Goal: Information Seeking & Learning: Learn about a topic

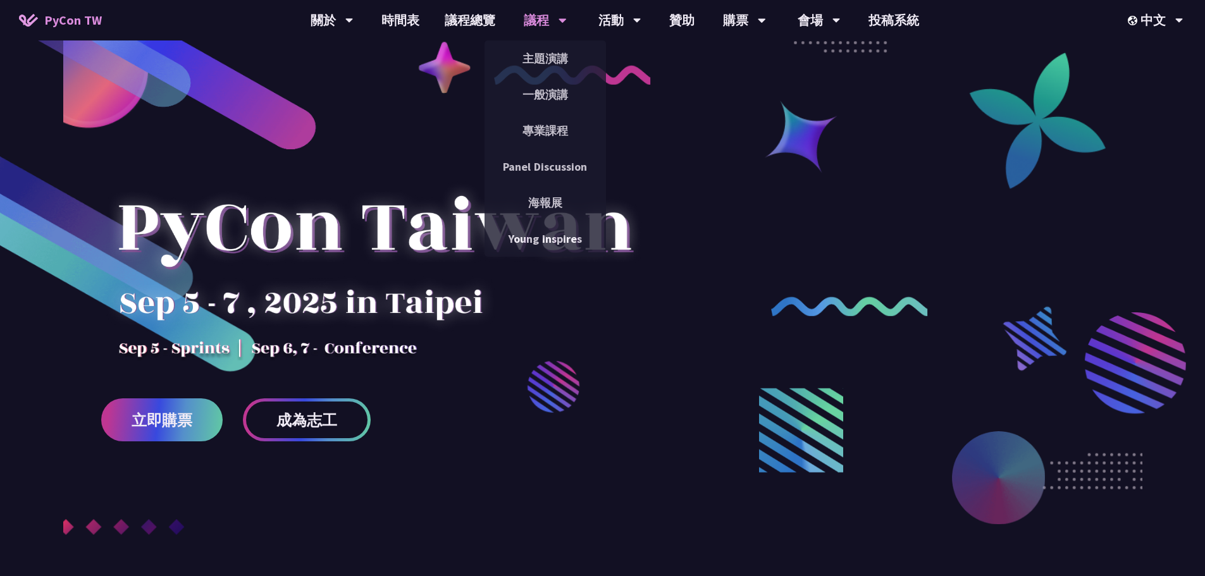
click at [531, 22] on div "議程" at bounding box center [545, 20] width 43 height 40
click at [533, 61] on link "主題演講" at bounding box center [545, 59] width 121 height 30
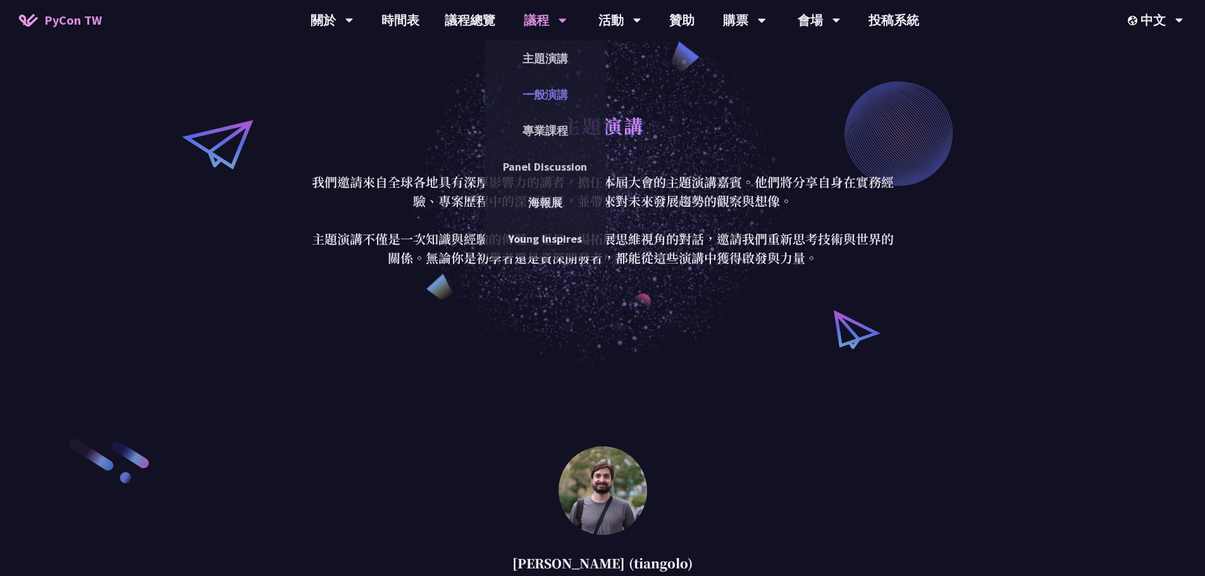
click at [557, 103] on link "一般演講" at bounding box center [545, 95] width 121 height 30
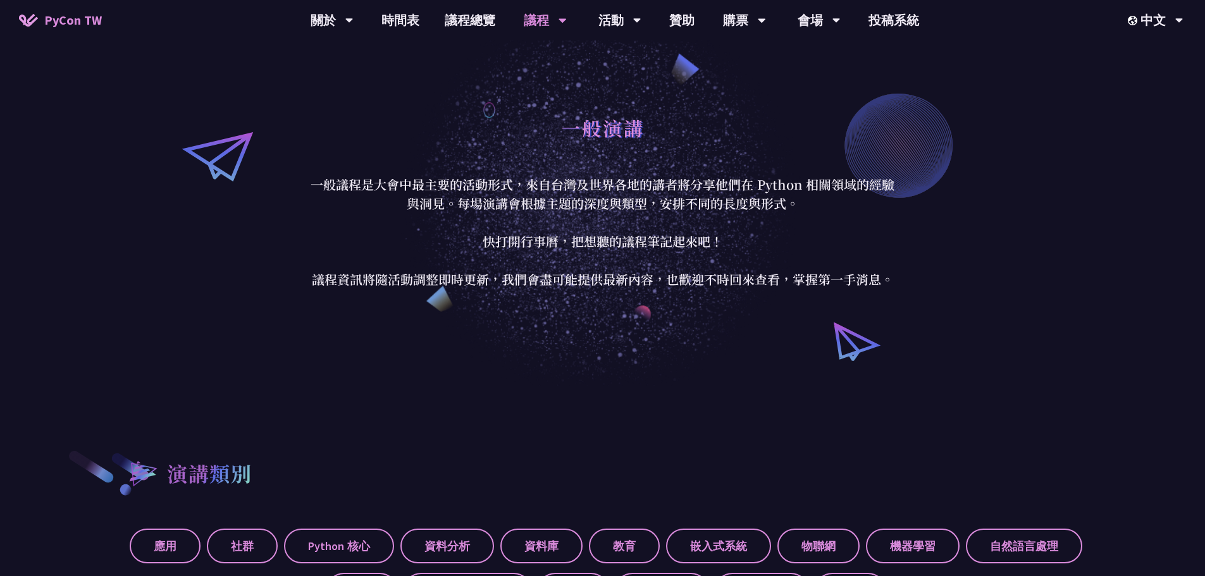
scroll to position [63, 0]
click at [472, 26] on link "議程總覽" at bounding box center [470, 20] width 76 height 40
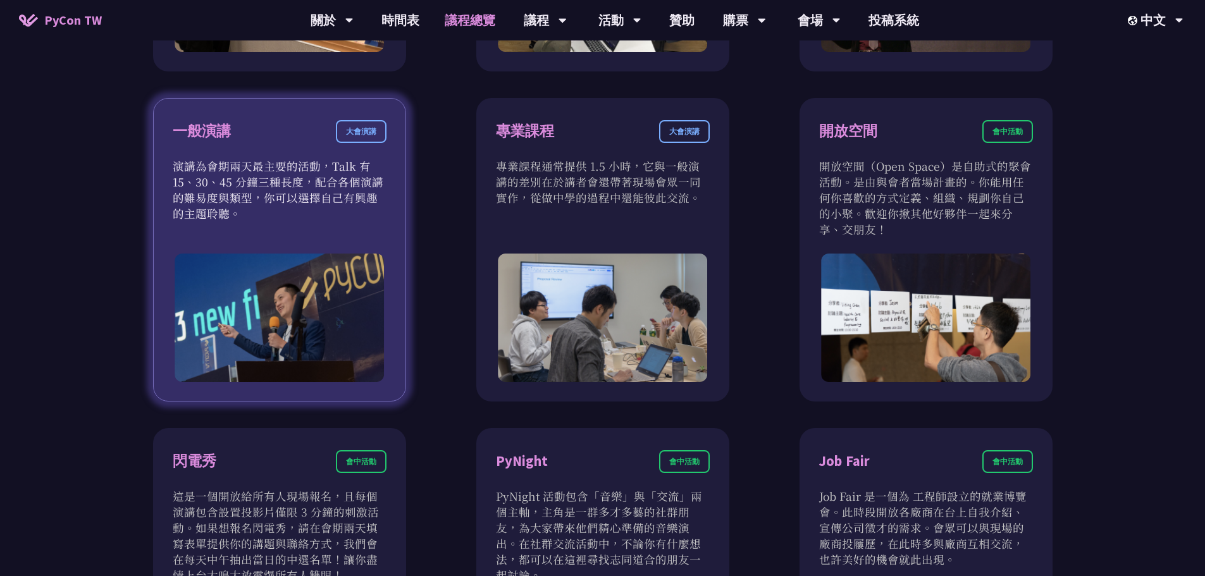
scroll to position [759, 0]
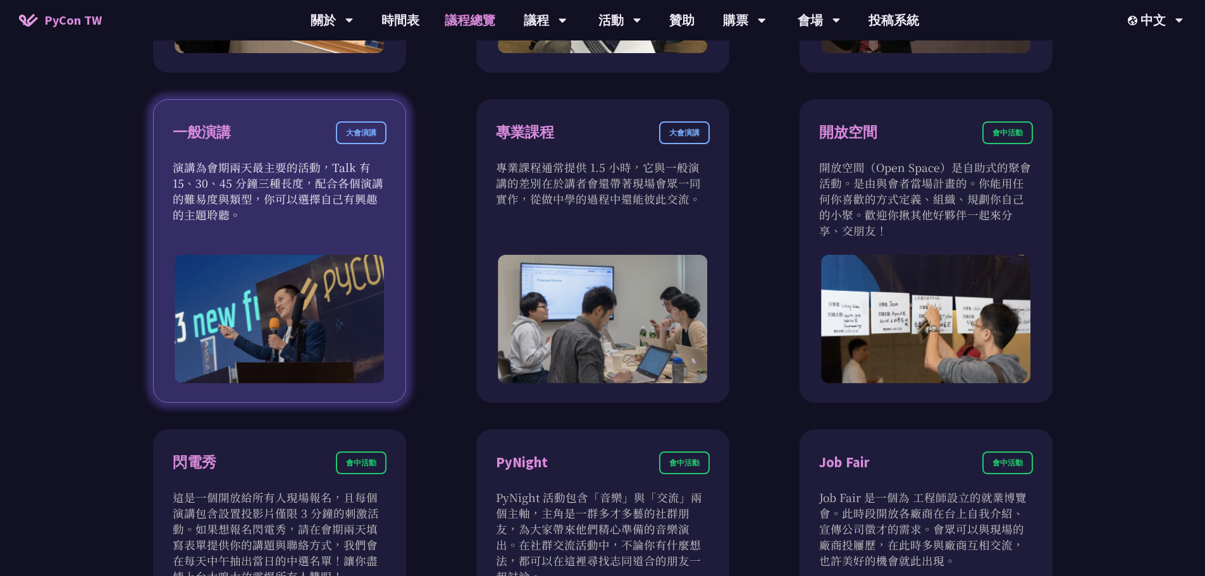
click at [352, 217] on p "演講為會期兩天最主要的活動，Talk 有 15、30、45 分鐘三種長度，配合各個演講的難易度與類型，你可以選擇自己有興趣的主題聆聽。" at bounding box center [280, 190] width 214 height 63
click at [301, 136] on div "一般演講 大會演講" at bounding box center [280, 140] width 214 height 38
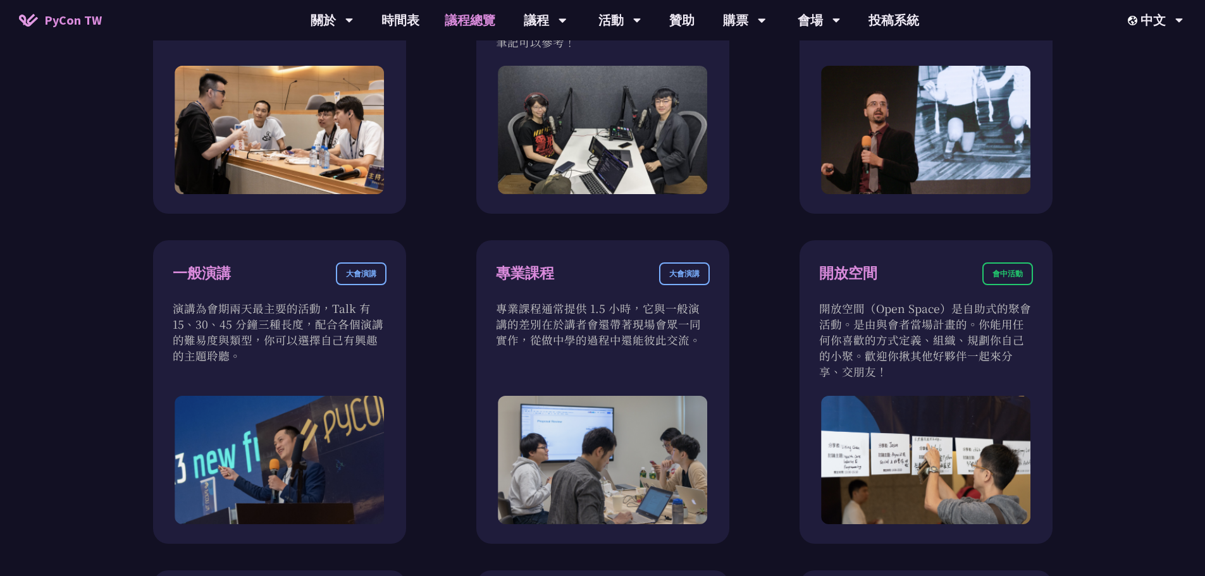
scroll to position [443, 0]
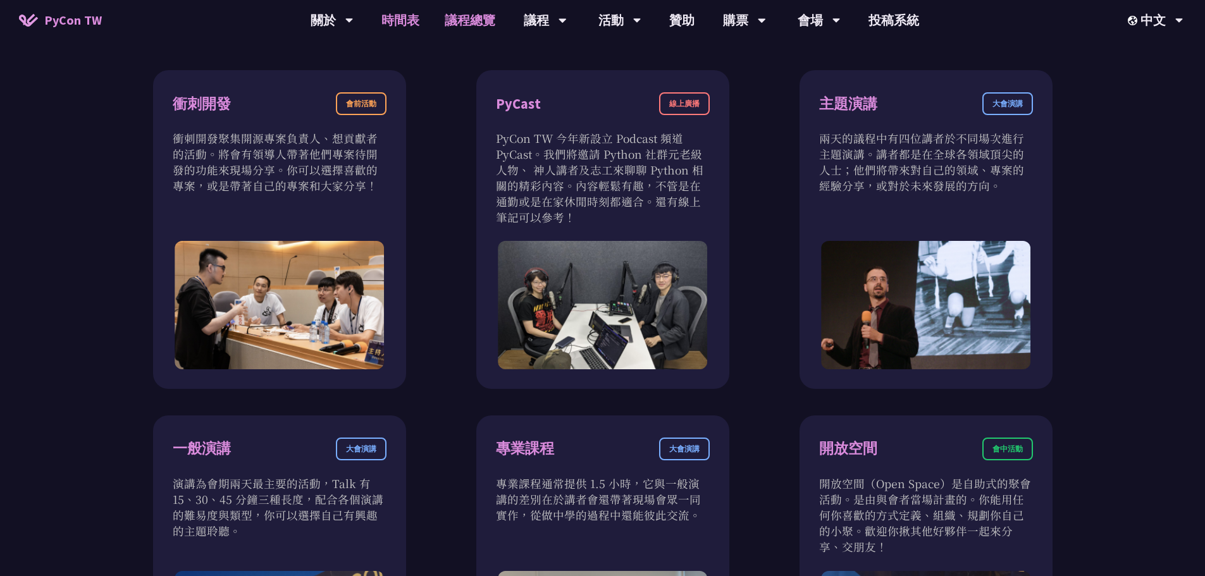
click at [397, 27] on link "時間表" at bounding box center [400, 20] width 63 height 40
